Goal: Task Accomplishment & Management: Manage account settings

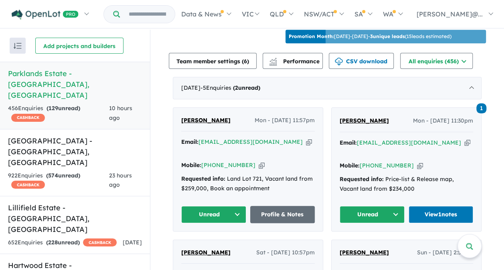
scroll to position [320, 0]
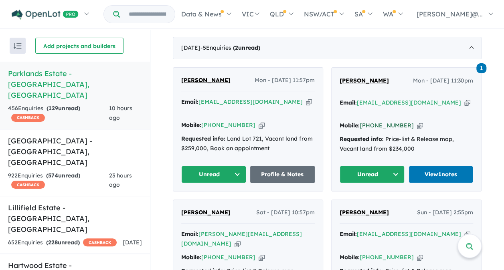
drag, startPoint x: 403, startPoint y: 110, endPoint x: 371, endPoint y: 110, distance: 32.1
click at [371, 121] on div "Mobile: +61 410 455 992 Copied!" at bounding box center [405, 126] width 133 height 10
copy link "410 455 992"
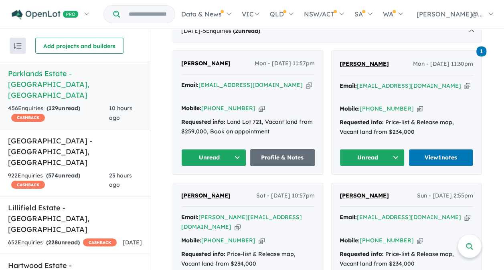
scroll to position [320, 0]
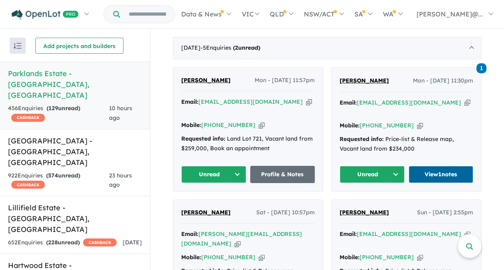
click at [431, 166] on link "View 1 notes" at bounding box center [440, 174] width 65 height 17
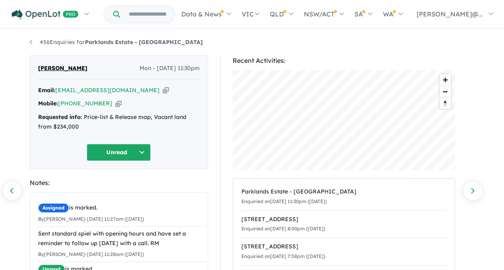
click at [126, 151] on button "Unread" at bounding box center [119, 152] width 64 height 17
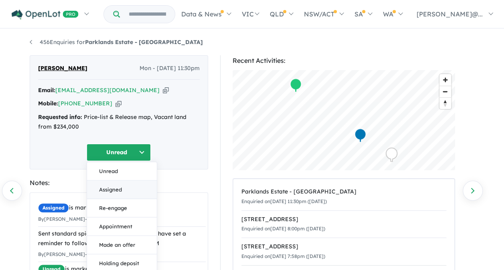
click at [115, 188] on button "Assigned" at bounding box center [122, 189] width 70 height 18
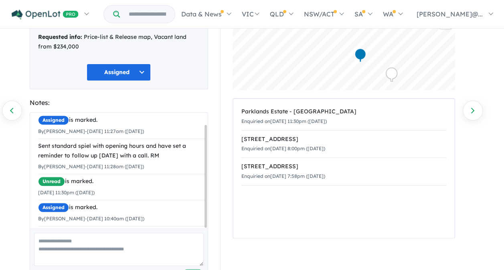
scroll to position [110, 0]
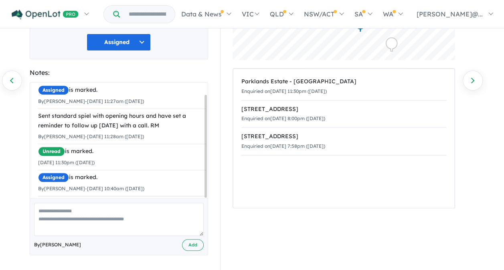
click at [122, 217] on textarea at bounding box center [118, 219] width 169 height 33
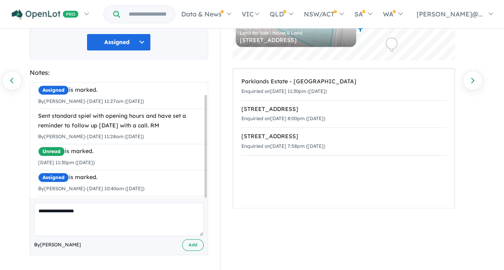
scroll to position [97, 0]
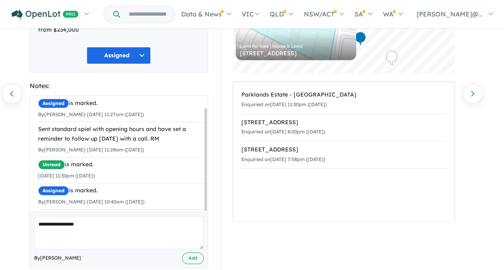
click at [104, 224] on textarea "**********" at bounding box center [118, 232] width 169 height 33
click at [115, 222] on textarea "**********" at bounding box center [118, 232] width 169 height 33
click at [143, 224] on textarea "**********" at bounding box center [118, 232] width 169 height 33
click at [78, 223] on textarea "**********" at bounding box center [118, 232] width 169 height 33
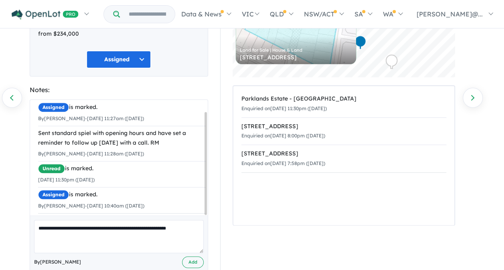
scroll to position [110, 0]
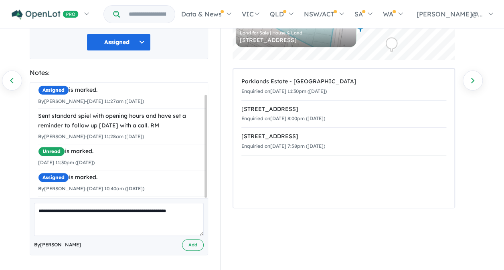
click at [189, 209] on textarea "**********" at bounding box center [118, 219] width 169 height 33
type textarea "**********"
click at [196, 244] on button "Add" at bounding box center [193, 245] width 22 height 12
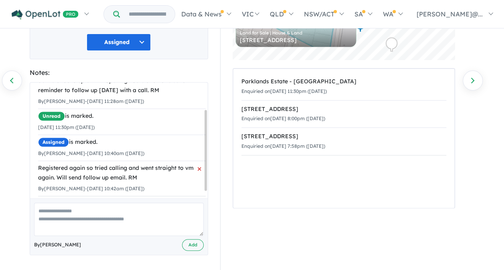
scroll to position [0, 0]
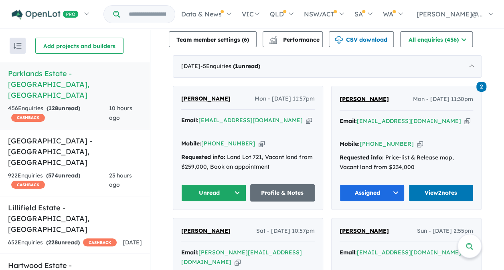
scroll to position [320, 0]
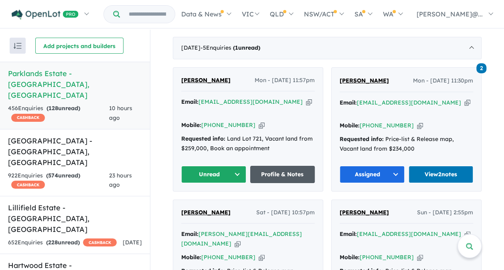
click at [289, 166] on link "Profile & Notes" at bounding box center [282, 174] width 65 height 17
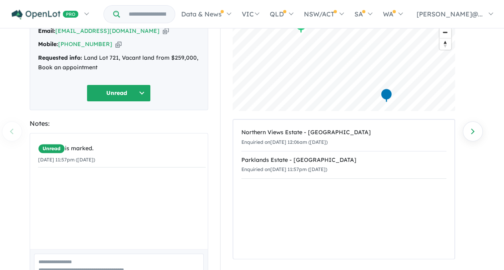
scroll to position [110, 0]
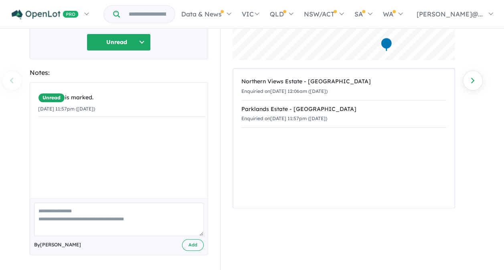
click at [105, 212] on textarea at bounding box center [118, 219] width 169 height 33
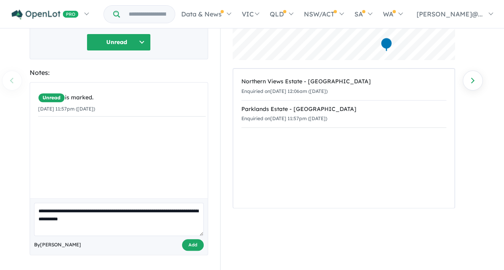
type textarea "**********"
click at [196, 240] on button "Add" at bounding box center [193, 245] width 22 height 12
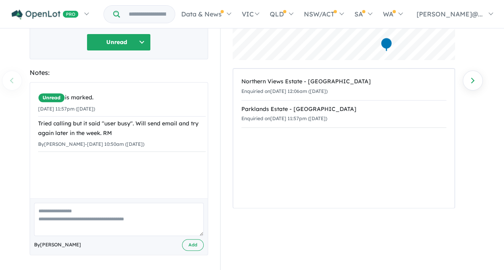
click at [115, 38] on button "Unread" at bounding box center [119, 42] width 64 height 17
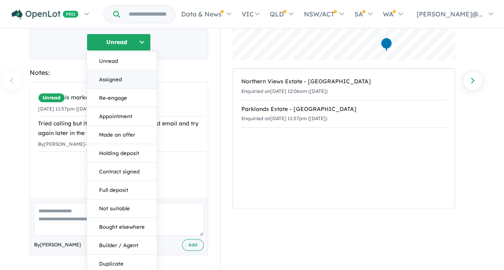
click at [112, 79] on button "Assigned" at bounding box center [122, 79] width 70 height 18
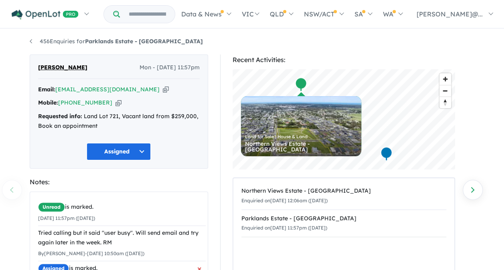
scroll to position [0, 0]
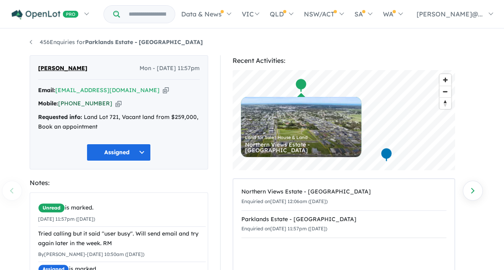
drag, startPoint x: 103, startPoint y: 103, endPoint x: 73, endPoint y: 104, distance: 29.7
click at [73, 104] on div "Mobile: +61 468 724 181 Copied!" at bounding box center [118, 104] width 161 height 10
copy link "68 724 181"
drag, startPoint x: 133, startPoint y: 90, endPoint x: 59, endPoint y: 89, distance: 73.7
click at [59, 89] on div "Email: afroboutique15@gmail.com Copied!" at bounding box center [118, 91] width 161 height 10
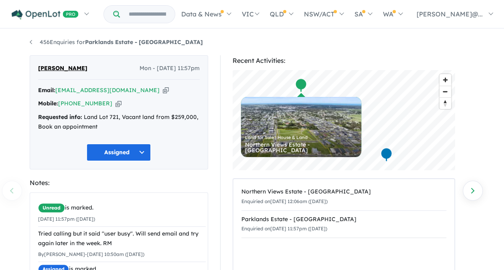
click at [136, 104] on div "Mobile: +61 468 724 181 Copied!" at bounding box center [118, 104] width 161 height 10
drag, startPoint x: 133, startPoint y: 88, endPoint x: 58, endPoint y: 87, distance: 74.9
click at [58, 87] on div "Email: afroboutique15@gmail.com Copied!" at bounding box center [118, 91] width 161 height 10
copy a%20Parklands%20Estate%20-%20Wonthaggi"] "[EMAIL_ADDRESS][DOMAIN_NAME]"
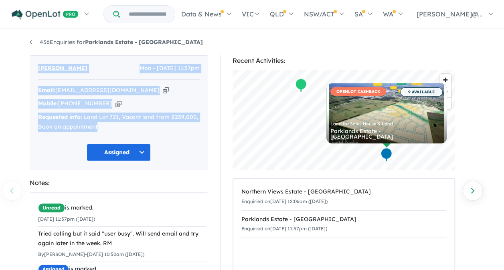
drag, startPoint x: 35, startPoint y: 64, endPoint x: 144, endPoint y: 131, distance: 128.1
click at [144, 131] on div "Agnes Kasisi Mon - 13/10/2025, 11:57pm Email: afroboutique15@gmail.com Copied! …" at bounding box center [119, 112] width 178 height 114
copy div "Agnes Kasisi Mon - 13/10/2025, 11:57pm Email: afroboutique15@gmail.com Copied! …"
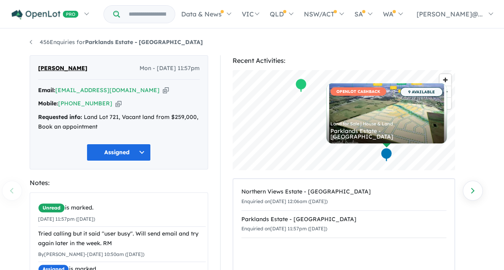
click at [215, 179] on div "Recent Activities: © Mapbox © OpenStreetMap Improve this map OPENLOT CASHBACK 9…" at bounding box center [347, 218] width 266 height 326
